Goal: Task Accomplishment & Management: Use online tool/utility

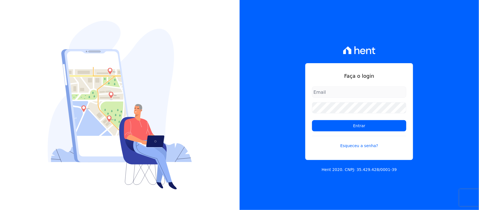
click at [265, 90] on div "Faça o login Entrar Esqueceu a senha? Hent 2020. CNPJ: 35.429.428/0001-39" at bounding box center [360, 105] width 240 height 210
click at [333, 93] on input "email" at bounding box center [359, 91] width 94 height 11
type input "[PERSON_NAME][EMAIL_ADDRESS][PERSON_NAME][DOMAIN_NAME]"
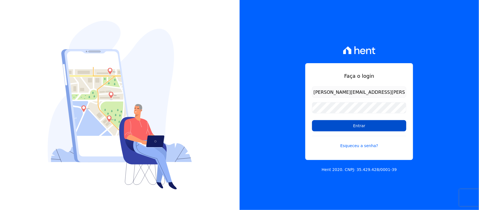
click at [348, 126] on input "Entrar" at bounding box center [359, 125] width 94 height 11
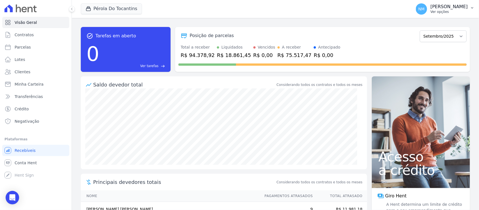
click at [476, 7] on button "NM [PERSON_NAME] Ver opções" at bounding box center [445, 9] width 68 height 16
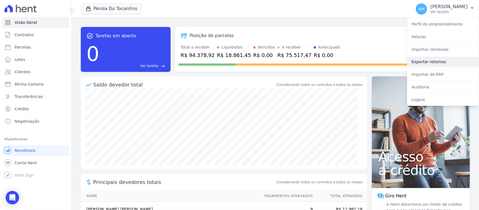
drag, startPoint x: 434, startPoint y: 62, endPoint x: 428, endPoint y: 63, distance: 5.8
click at [434, 62] on link "Exportar retornos" at bounding box center [443, 62] width 72 height 10
